Goal: Check status: Check status

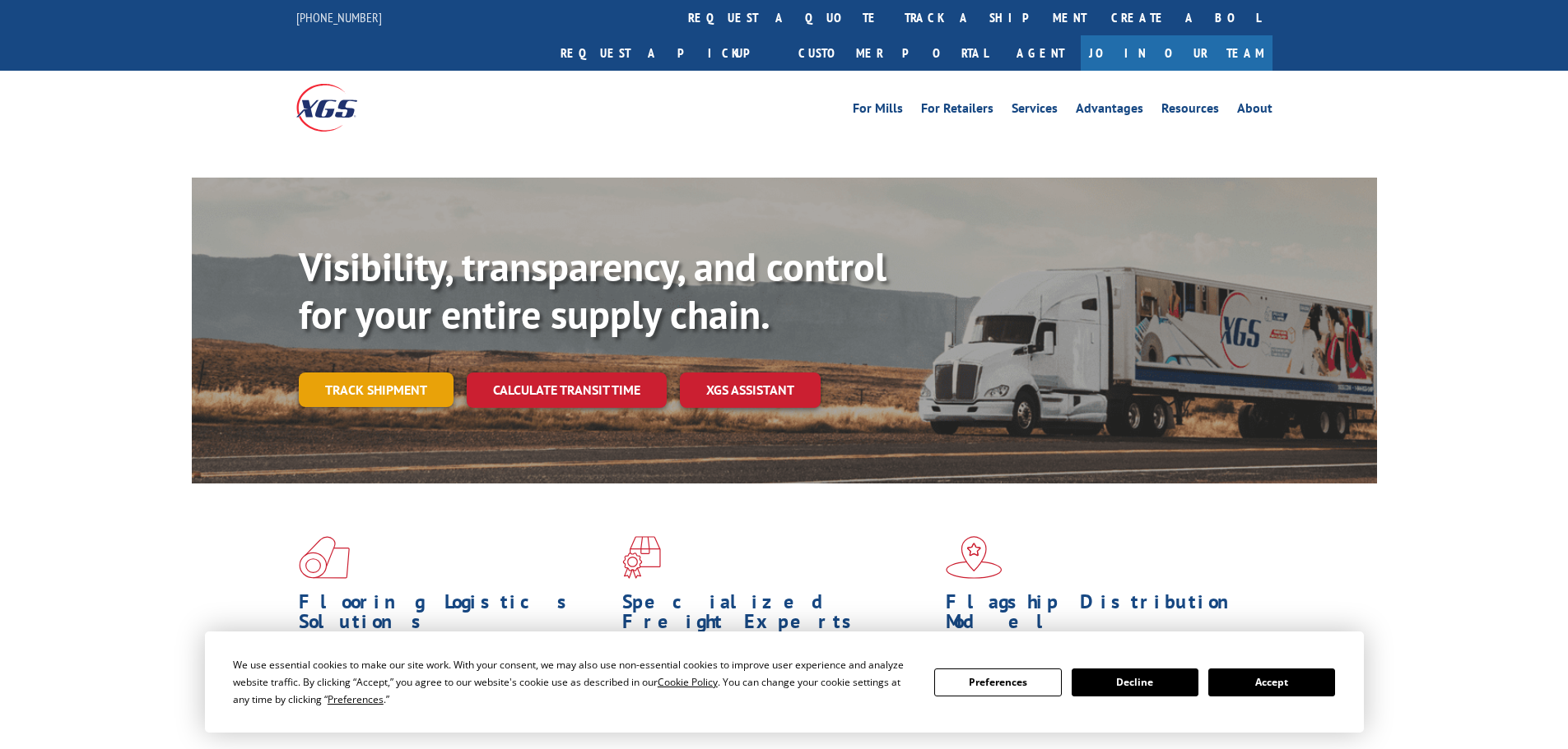
click at [391, 373] on link "Track shipment" at bounding box center [375, 390] width 154 height 35
click at [1281, 685] on button "Accept" at bounding box center [1271, 682] width 126 height 28
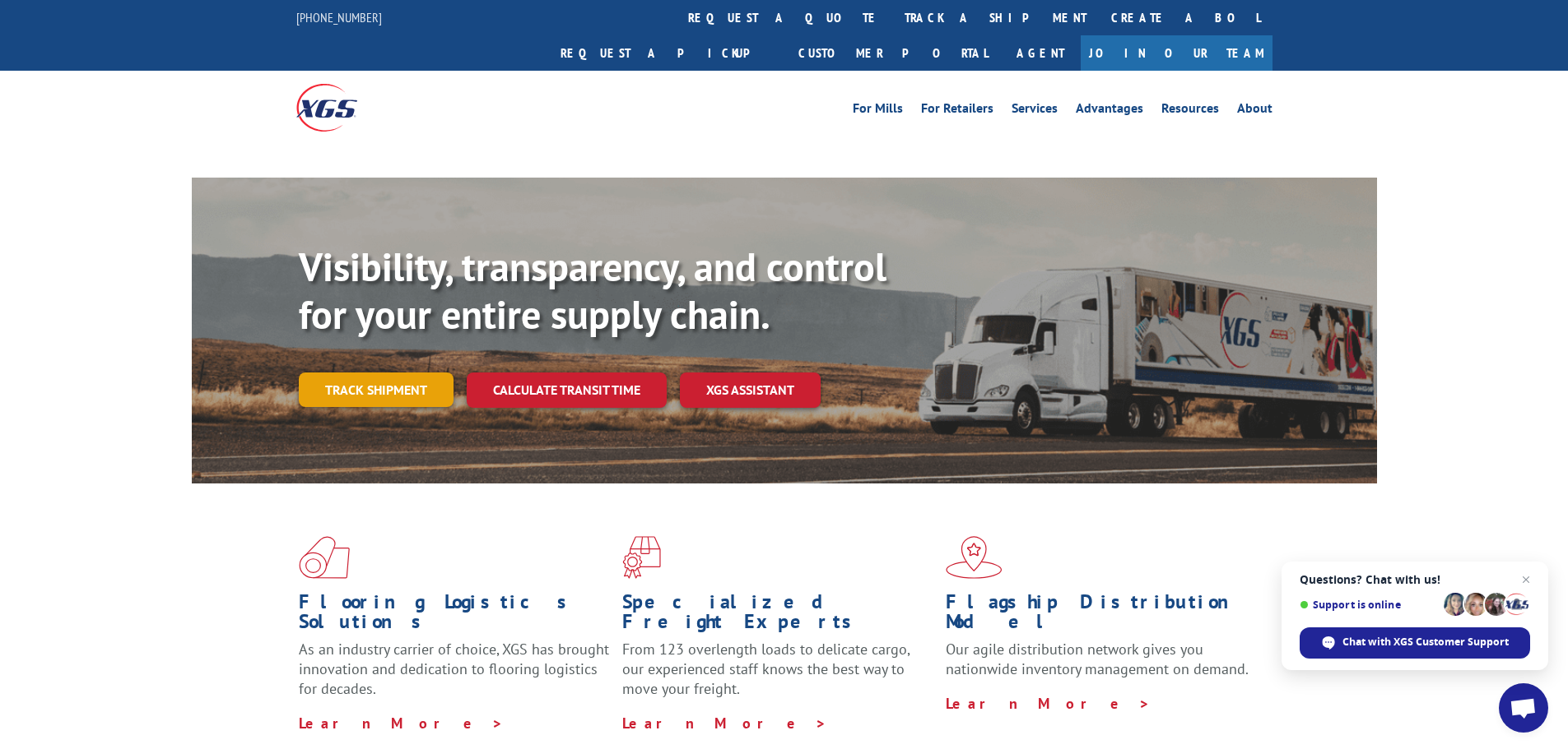
click at [363, 373] on link "Track shipment" at bounding box center [375, 390] width 154 height 35
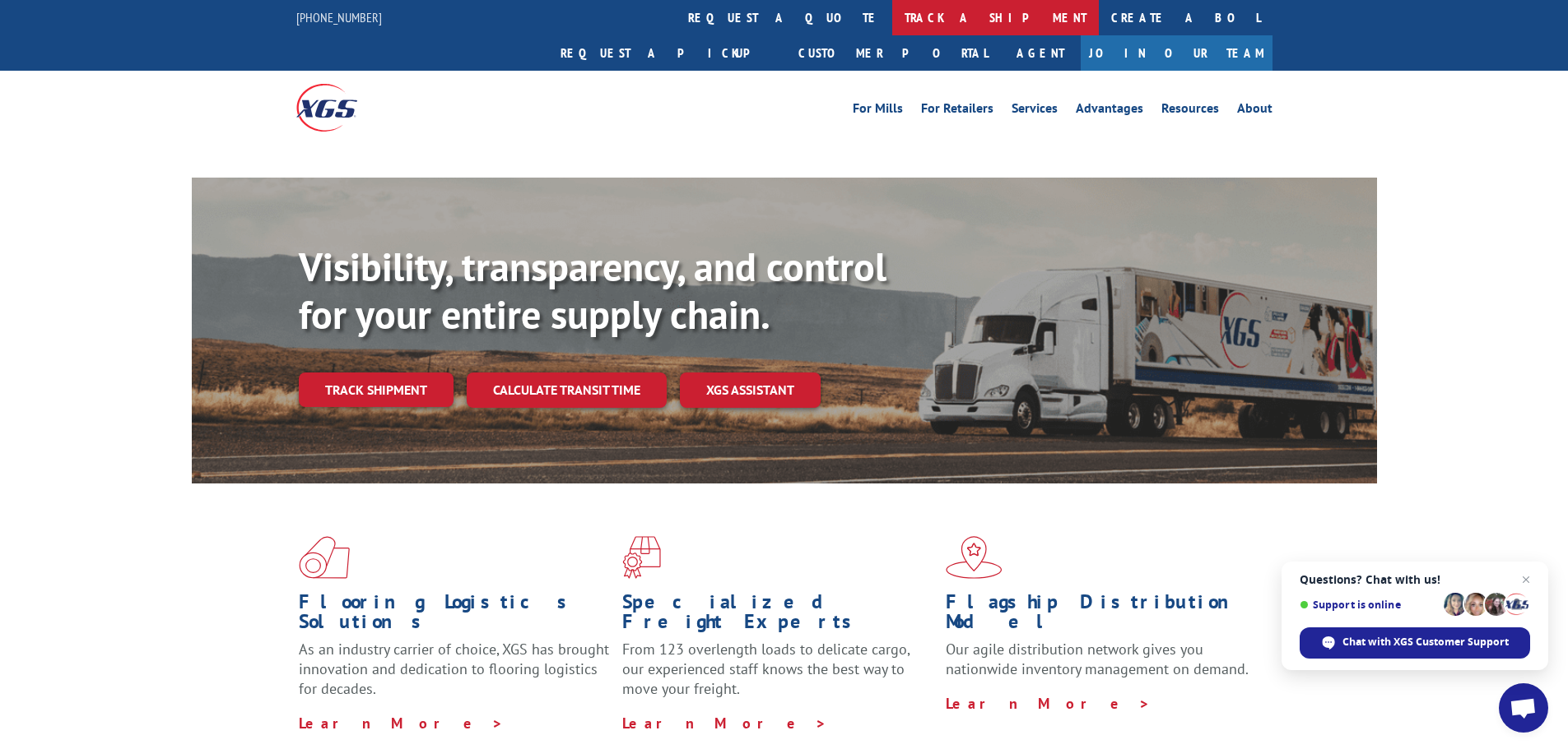
click at [892, 24] on link "track a shipment" at bounding box center [996, 18] width 207 height 36
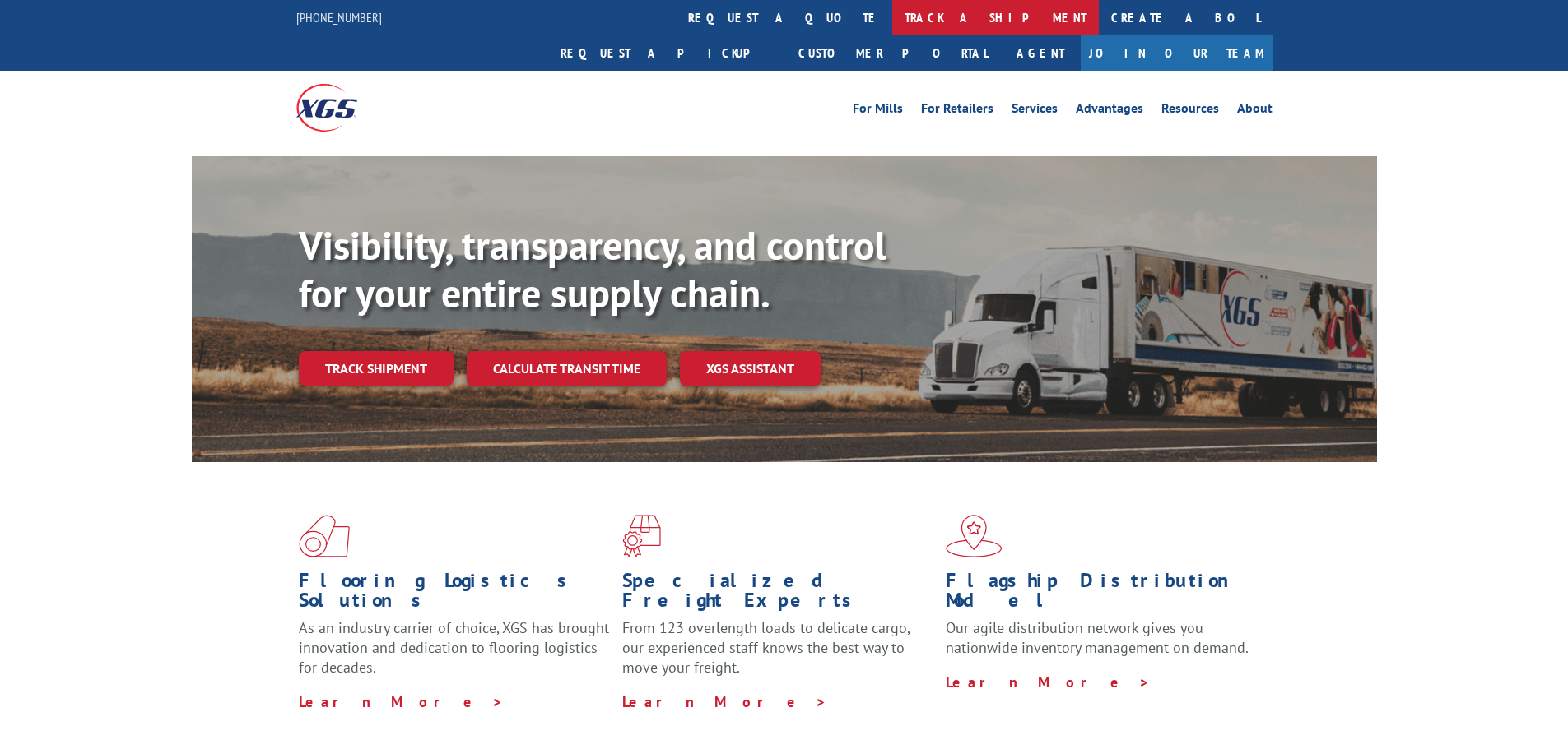
click at [892, 22] on link "track a shipment" at bounding box center [996, 18] width 207 height 36
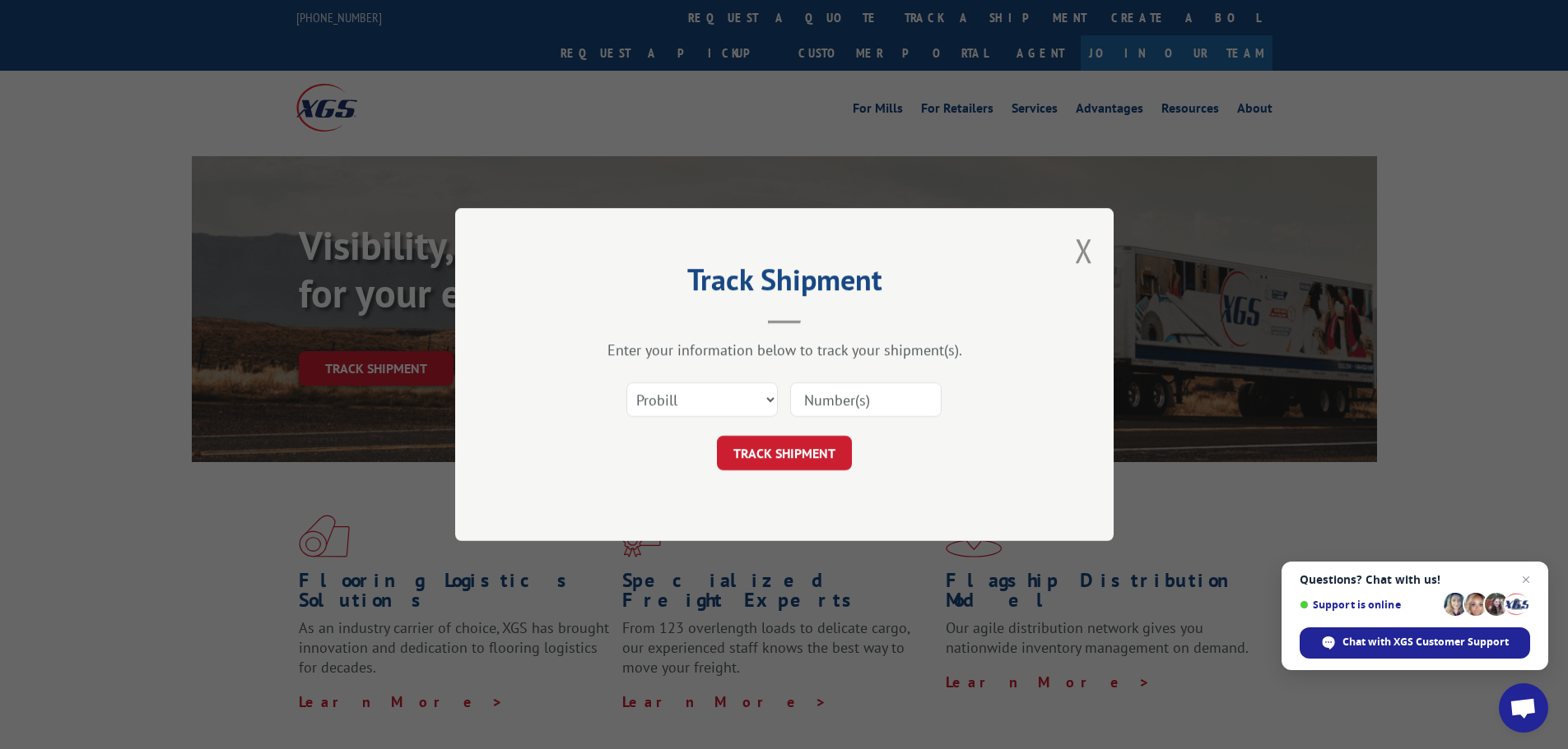
click at [877, 397] on input at bounding box center [866, 400] width 151 height 35
paste input "2552142"
type input "2552142"
click at [805, 462] on button "TRACK SHIPMENT" at bounding box center [784, 453] width 135 height 35
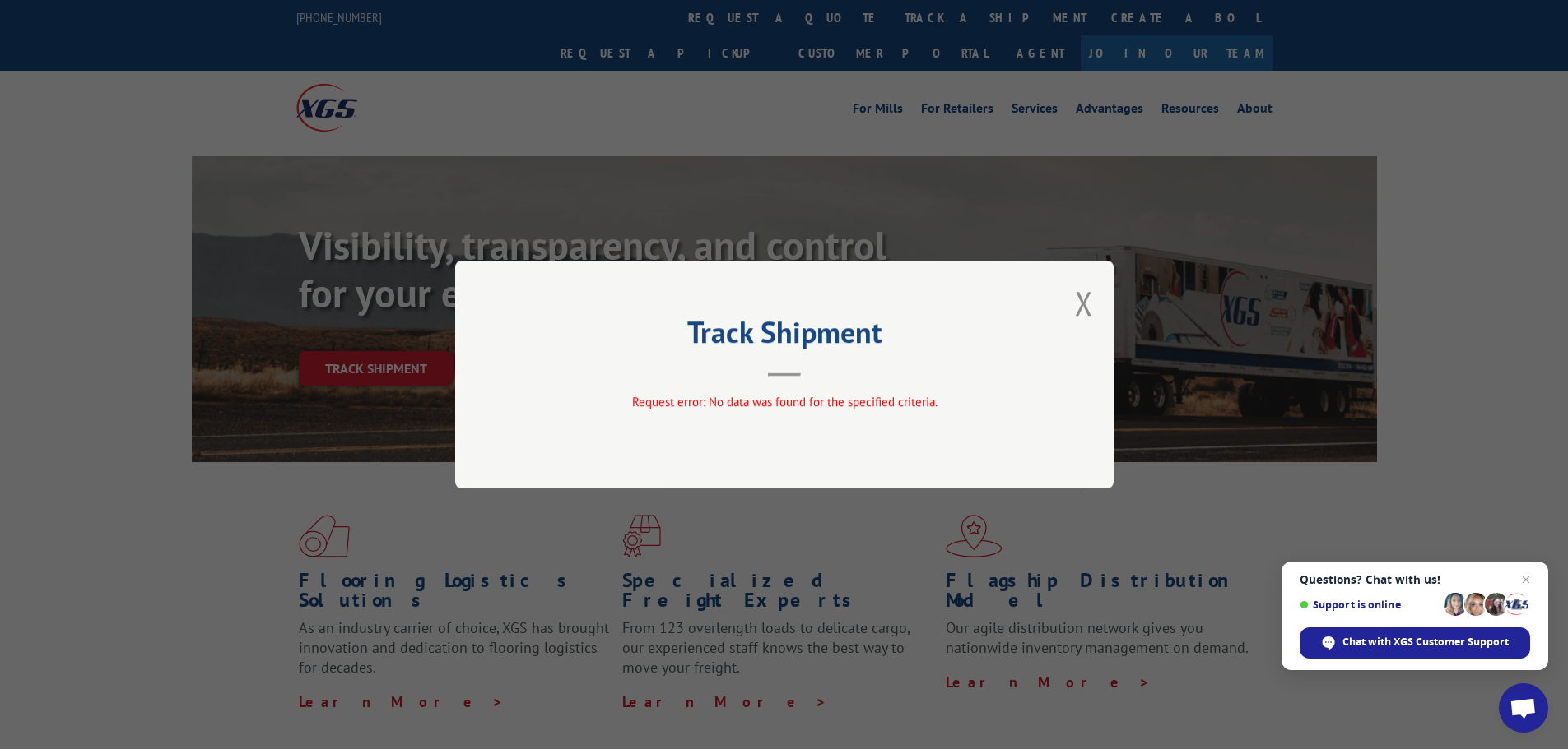
click at [1092, 304] on div "Track Shipment Request error: No data was found for the specified criteria." at bounding box center [784, 374] width 659 height 228
click at [1087, 300] on div "Track Shipment Request error: No data was found for the specified criteria." at bounding box center [784, 374] width 659 height 228
click at [1077, 302] on button "Close modal" at bounding box center [1083, 303] width 18 height 44
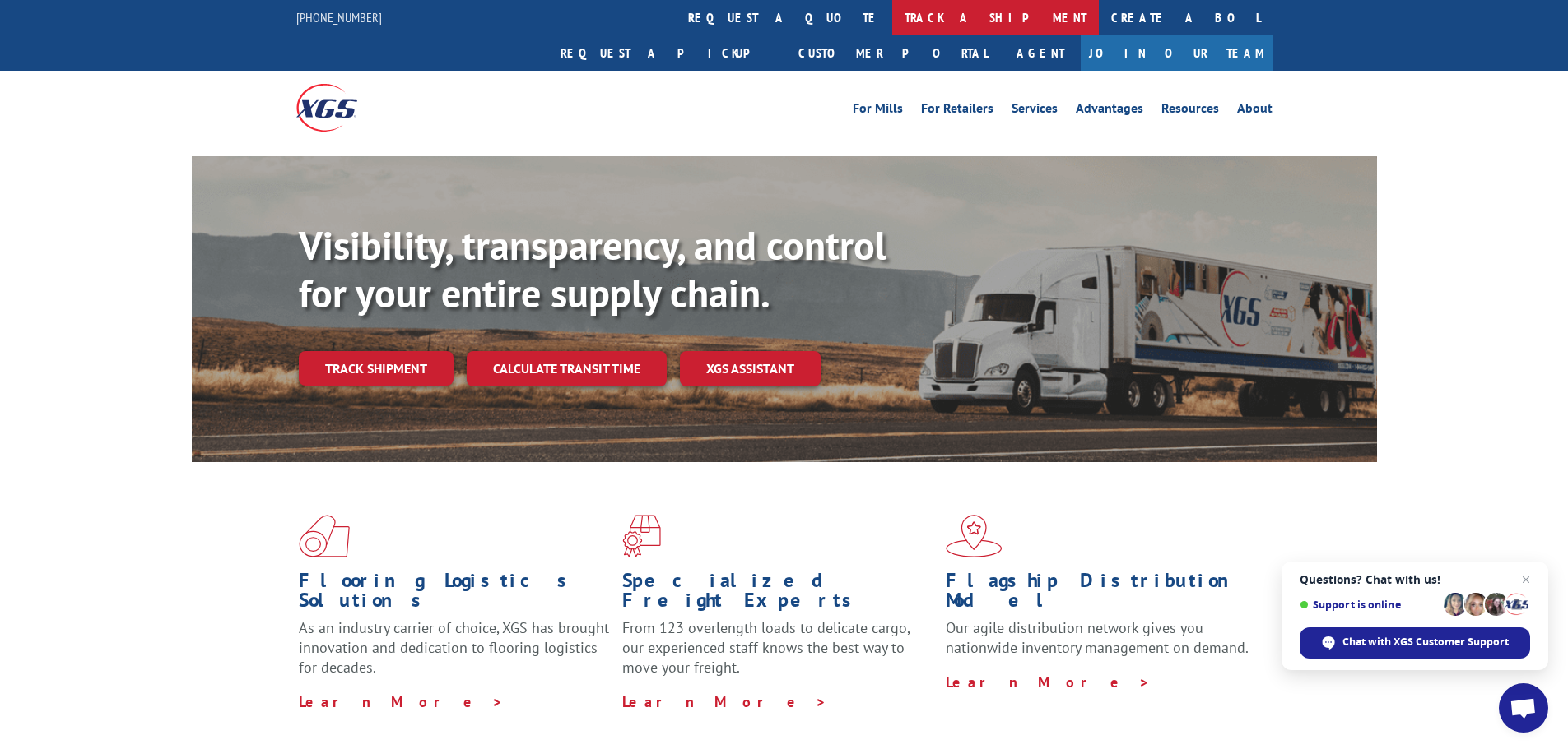
click at [892, 15] on link "track a shipment" at bounding box center [996, 18] width 207 height 36
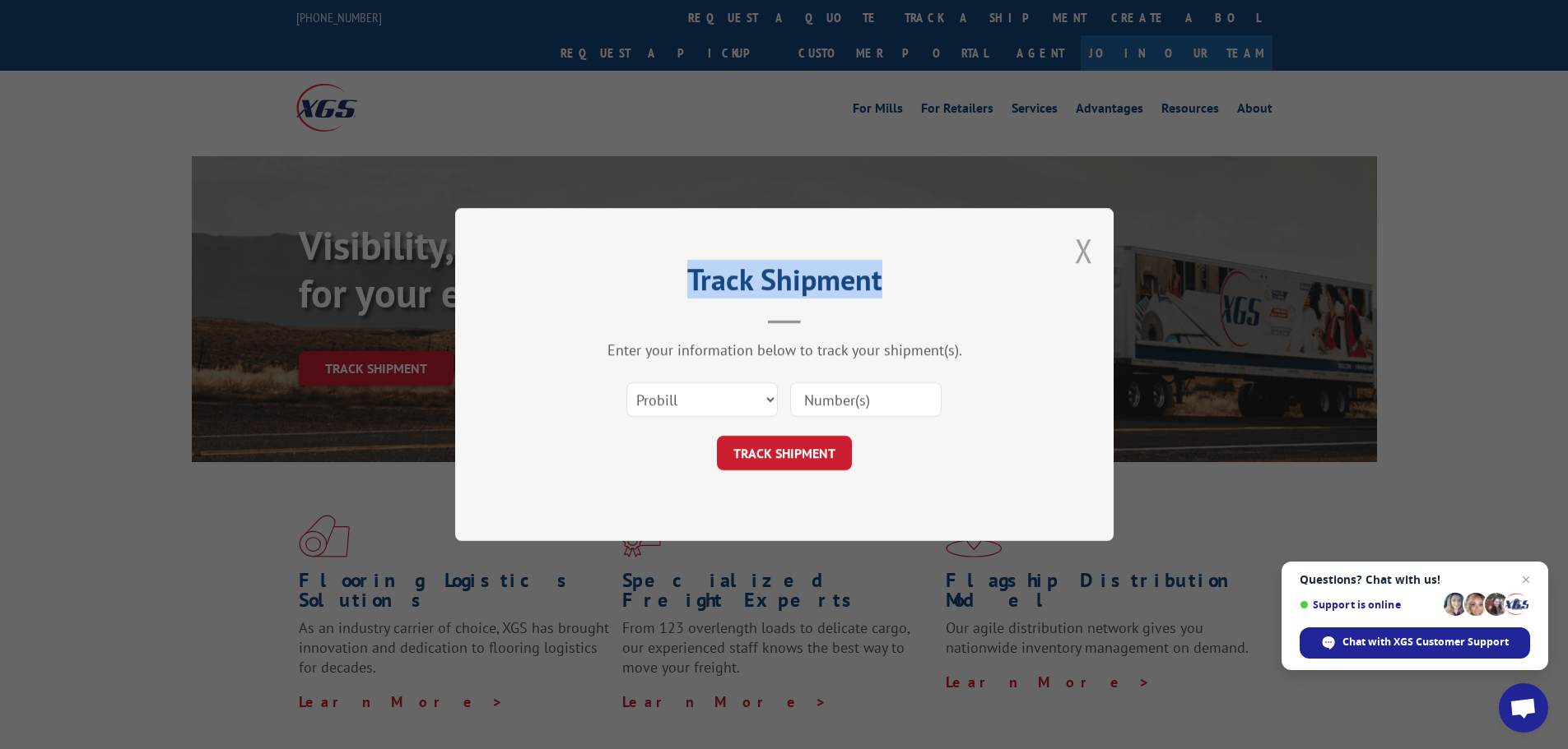
click at [1083, 248] on button "Close modal" at bounding box center [1083, 251] width 18 height 44
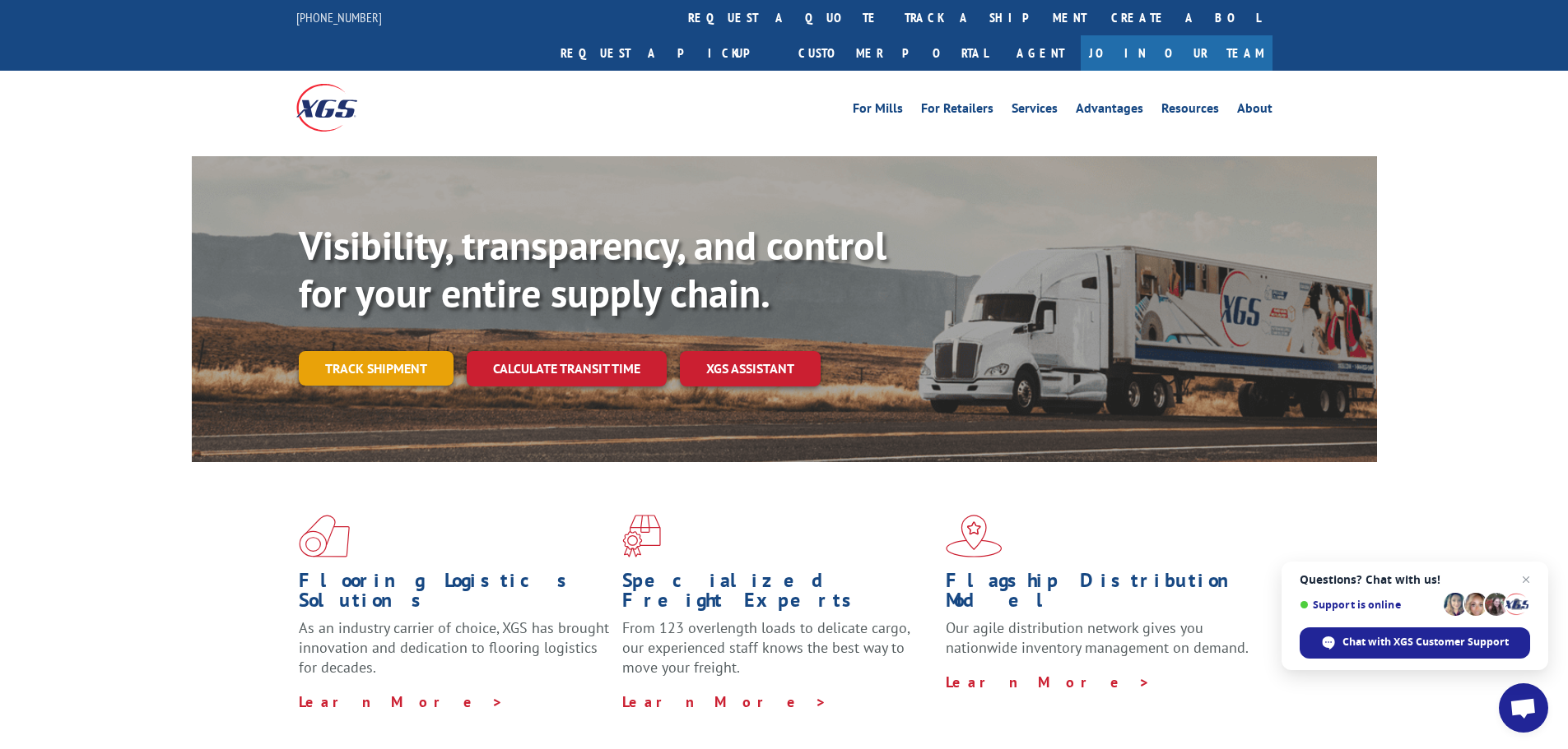
click at [381, 351] on link "Track shipment" at bounding box center [375, 368] width 154 height 35
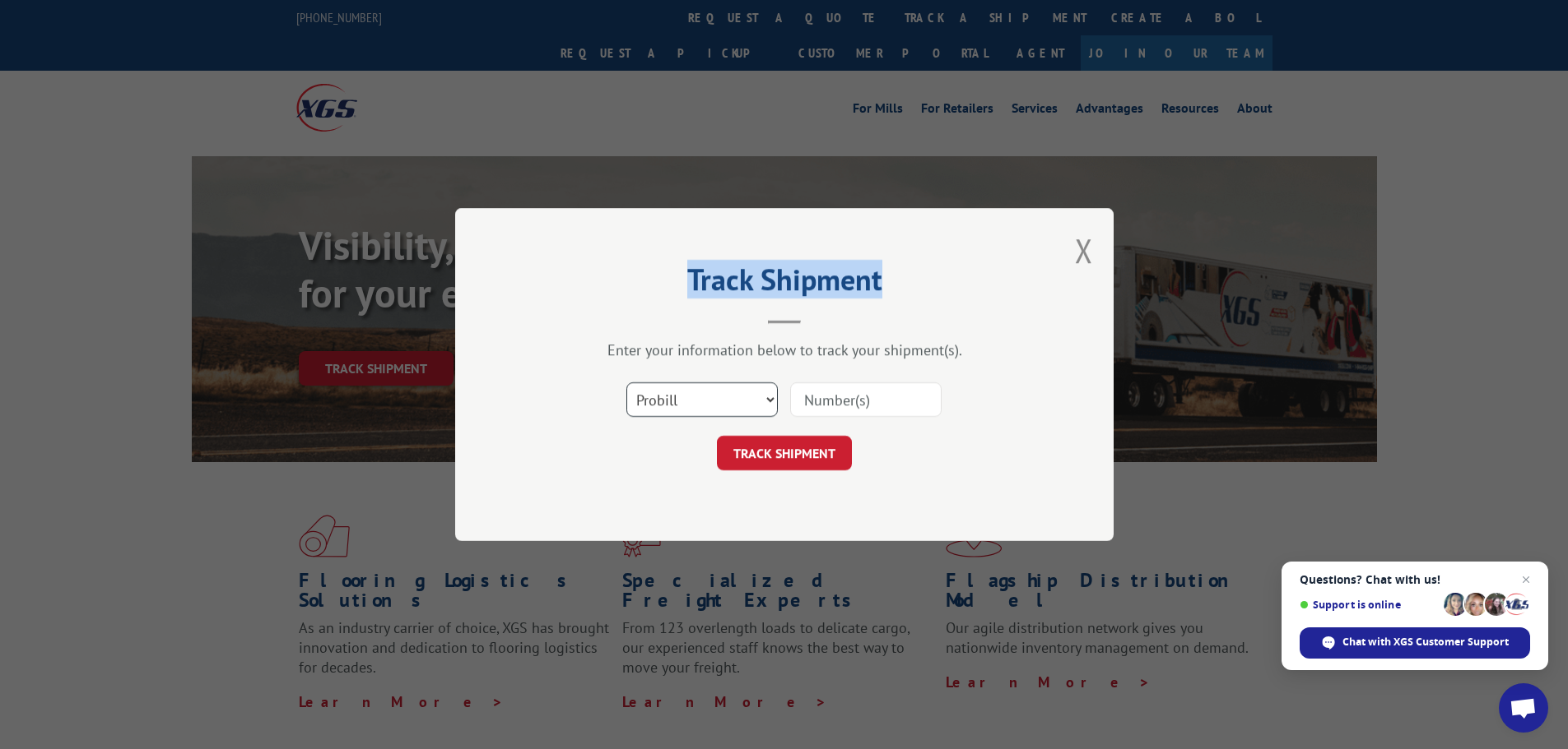
click at [692, 401] on select "Select category... Probill BOL PO" at bounding box center [701, 400] width 151 height 35
select select "bol"
click at [626, 383] on select "Select category... Probill BOL PO" at bounding box center [701, 400] width 151 height 35
click at [873, 400] on input at bounding box center [866, 400] width 151 height 35
paste input "2552142"
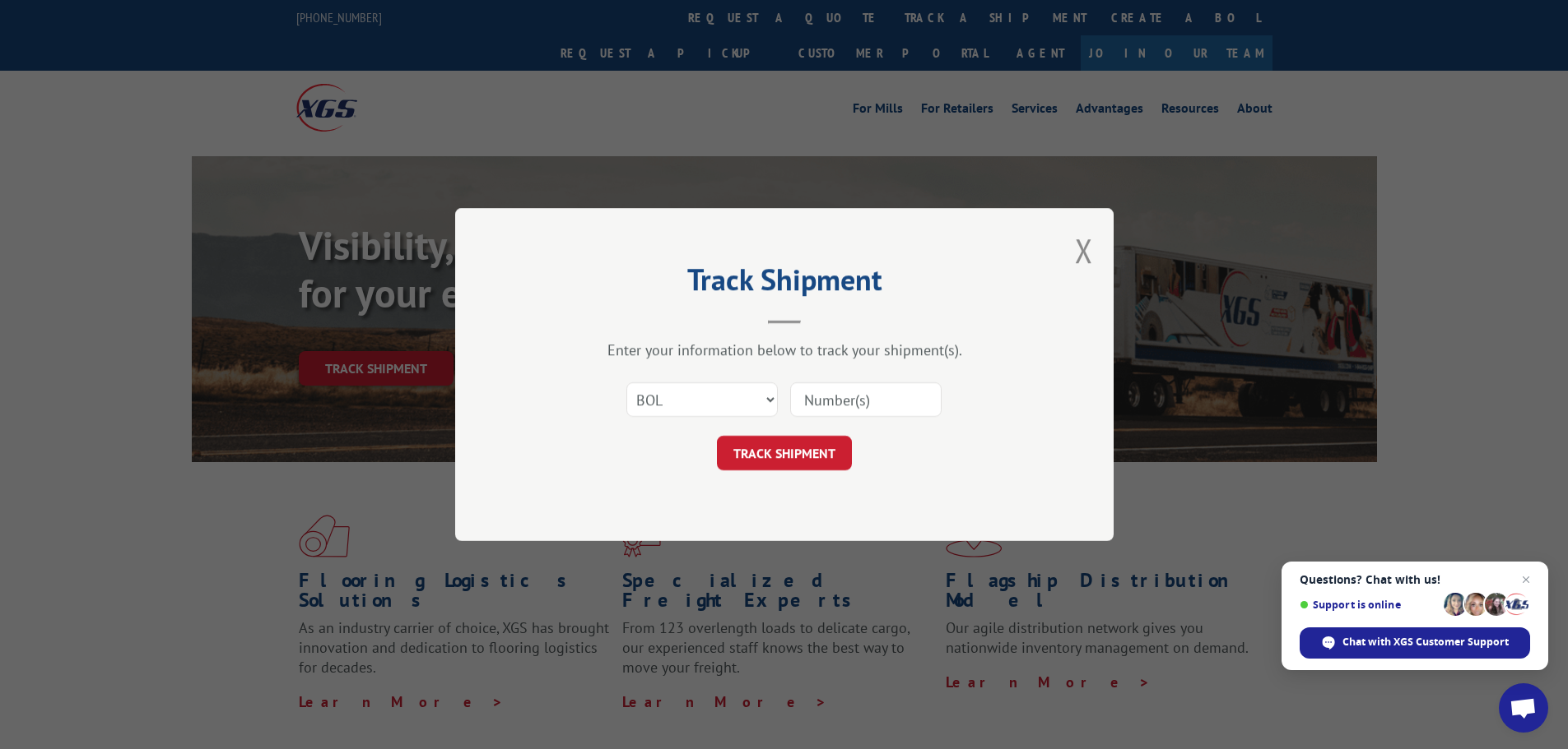
type input "2552142"
click at [778, 459] on button "TRACK SHIPMENT" at bounding box center [784, 453] width 135 height 35
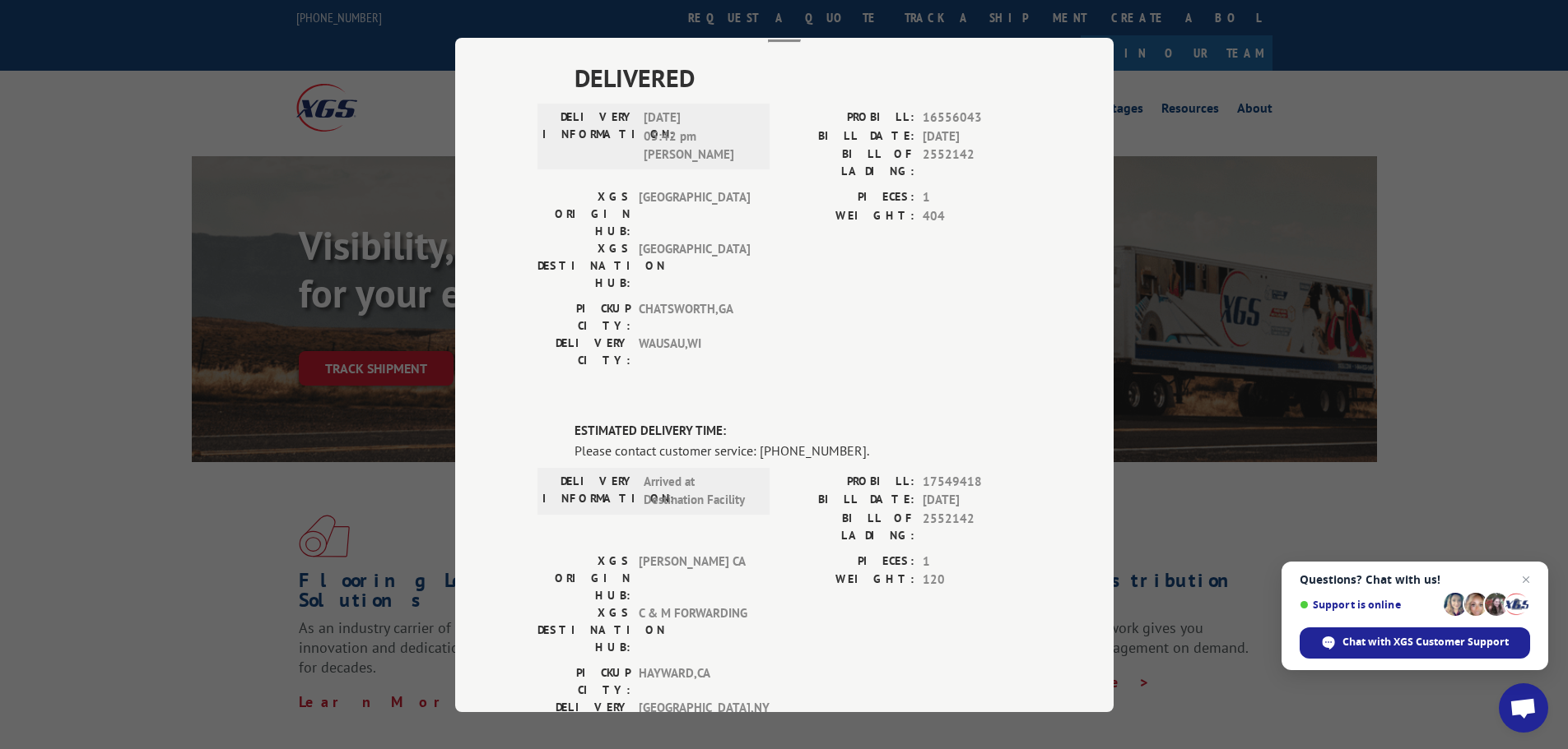
scroll to position [83, 0]
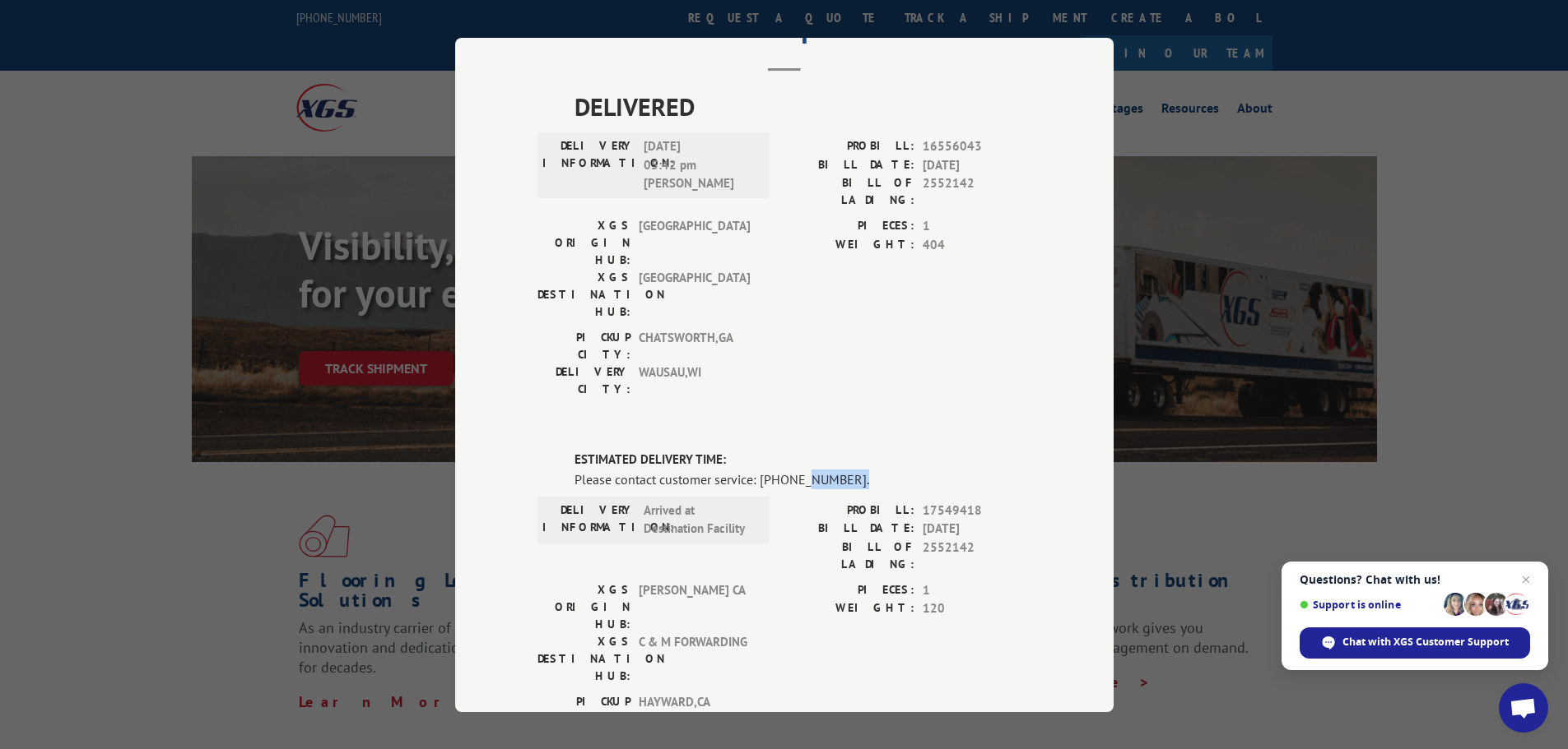
drag, startPoint x: 854, startPoint y: 388, endPoint x: 792, endPoint y: 393, distance: 62.2
click at [792, 468] on div "Please contact customer service: (844) 947-7447." at bounding box center [802, 478] width 457 height 20
click at [874, 451] on div "ESTIMATED DELIVERY TIME: Please contact customer service: (844) 947-7447. DELIV…" at bounding box center [784, 730] width 493 height 559
drag, startPoint x: 839, startPoint y: 385, endPoint x: 753, endPoint y: 387, distance: 86.0
click at [753, 468] on div "Please contact customer service: (844) 947-7447." at bounding box center [802, 478] width 457 height 20
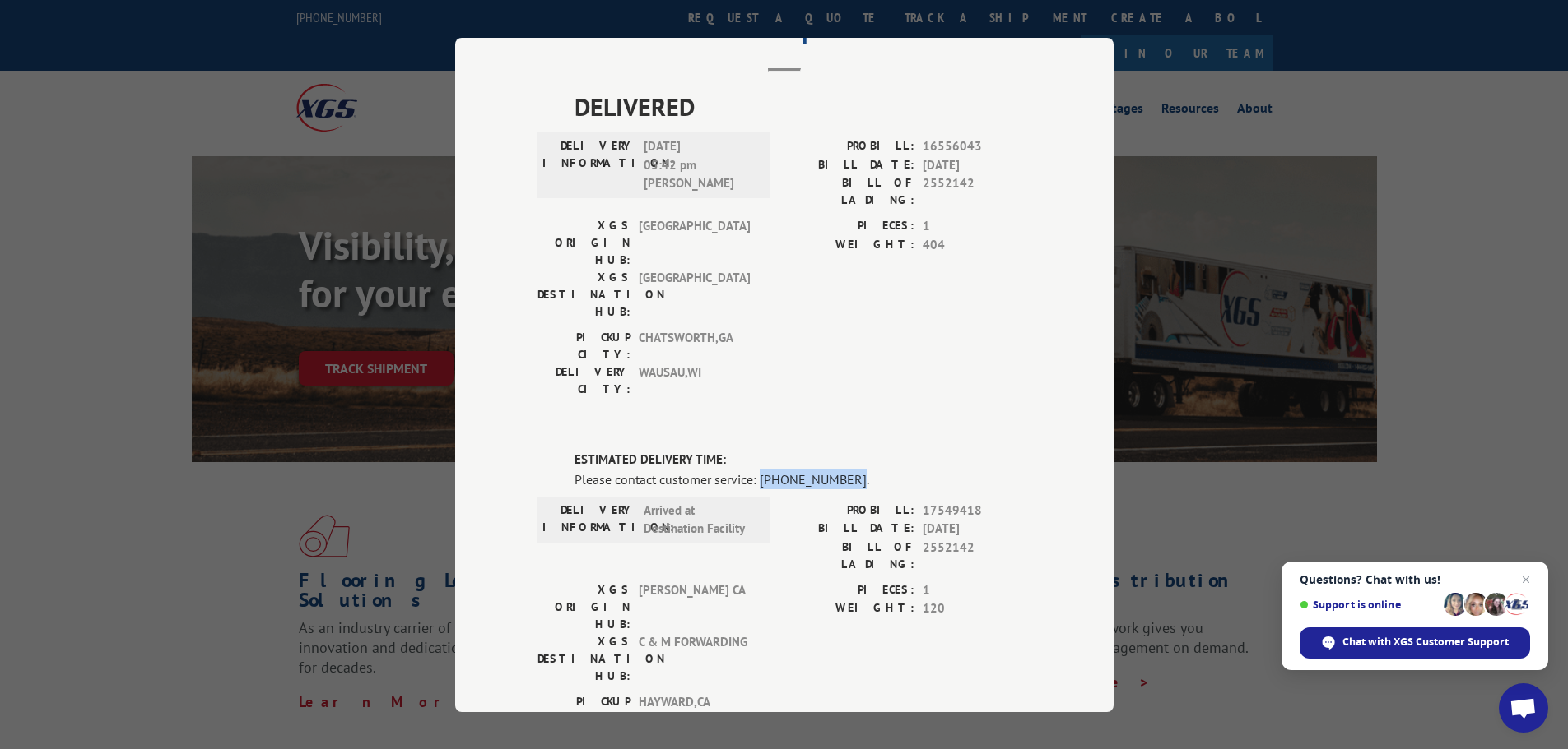
copy div "(844) 947-7447"
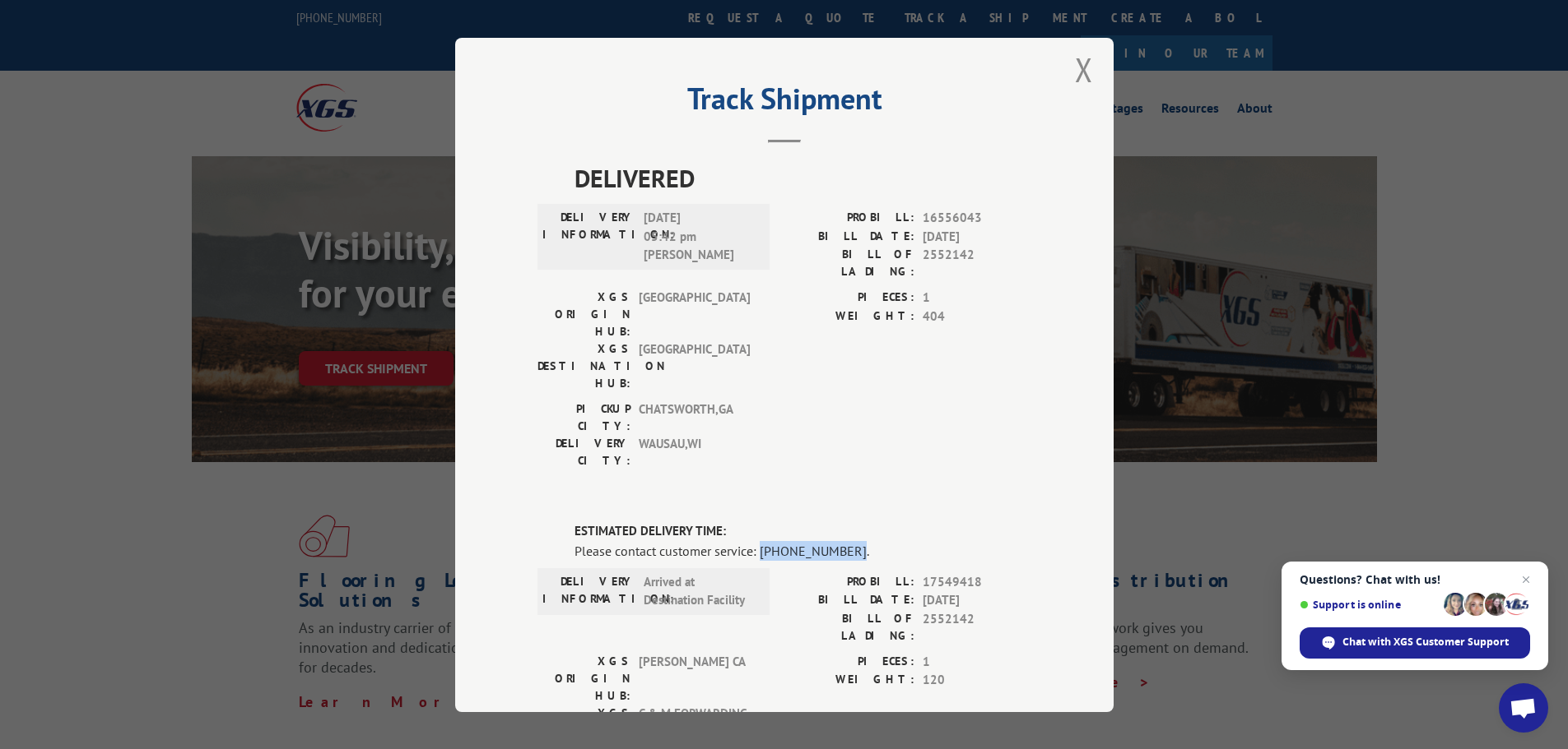
scroll to position [0, 0]
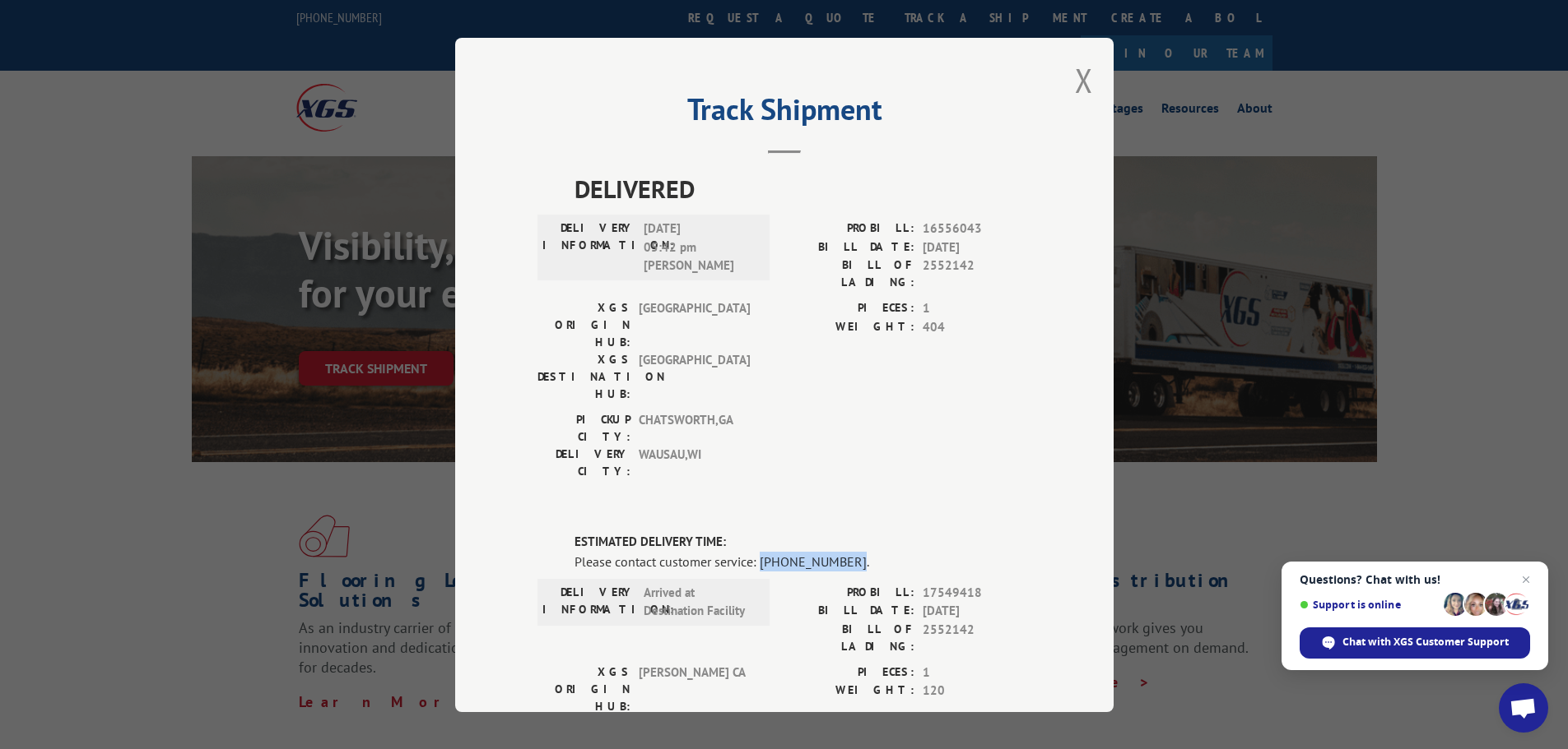
copy div "(844) 947-7447"
